Goal: Navigation & Orientation: Go to known website

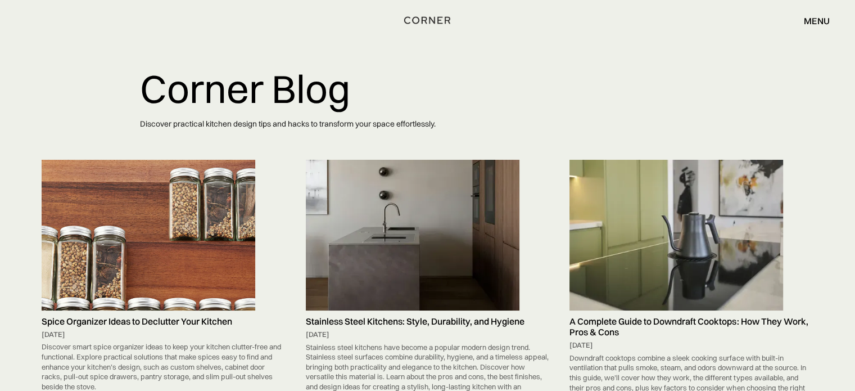
click at [431, 20] on img "home" at bounding box center [427, 20] width 46 height 15
